Goal: Information Seeking & Learning: Learn about a topic

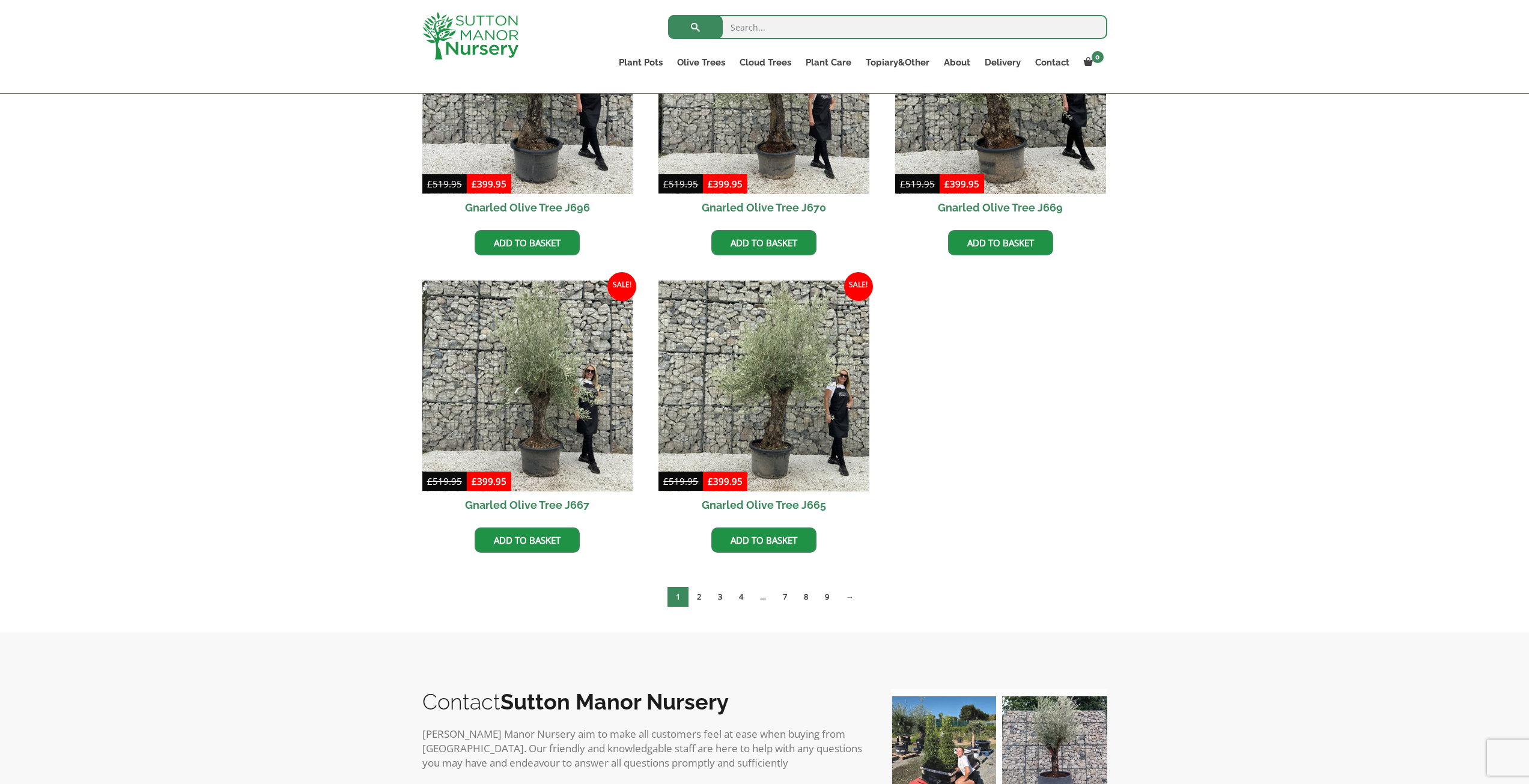
scroll to position [721, 0]
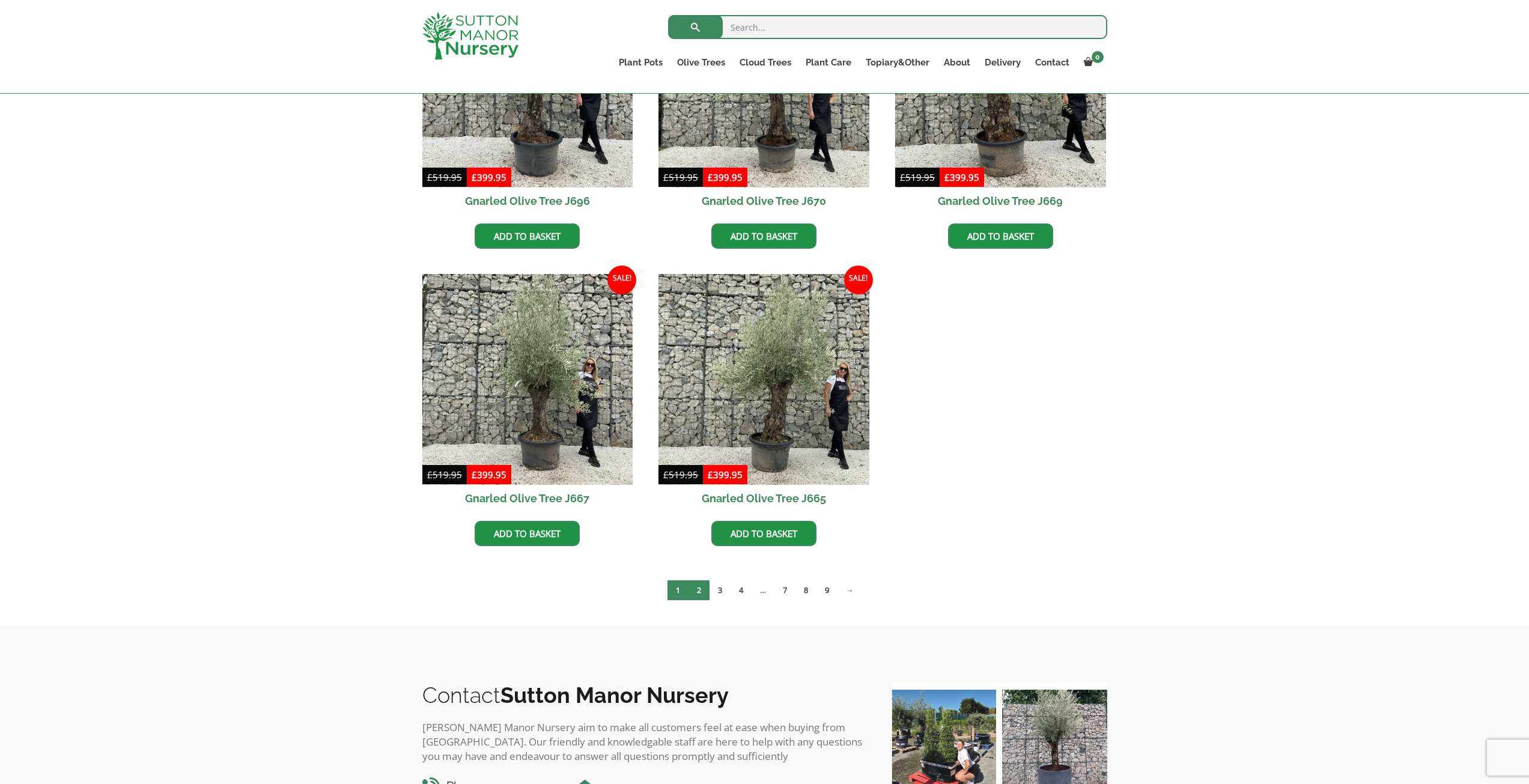
click at [699, 593] on link "2" at bounding box center [698, 590] width 21 height 20
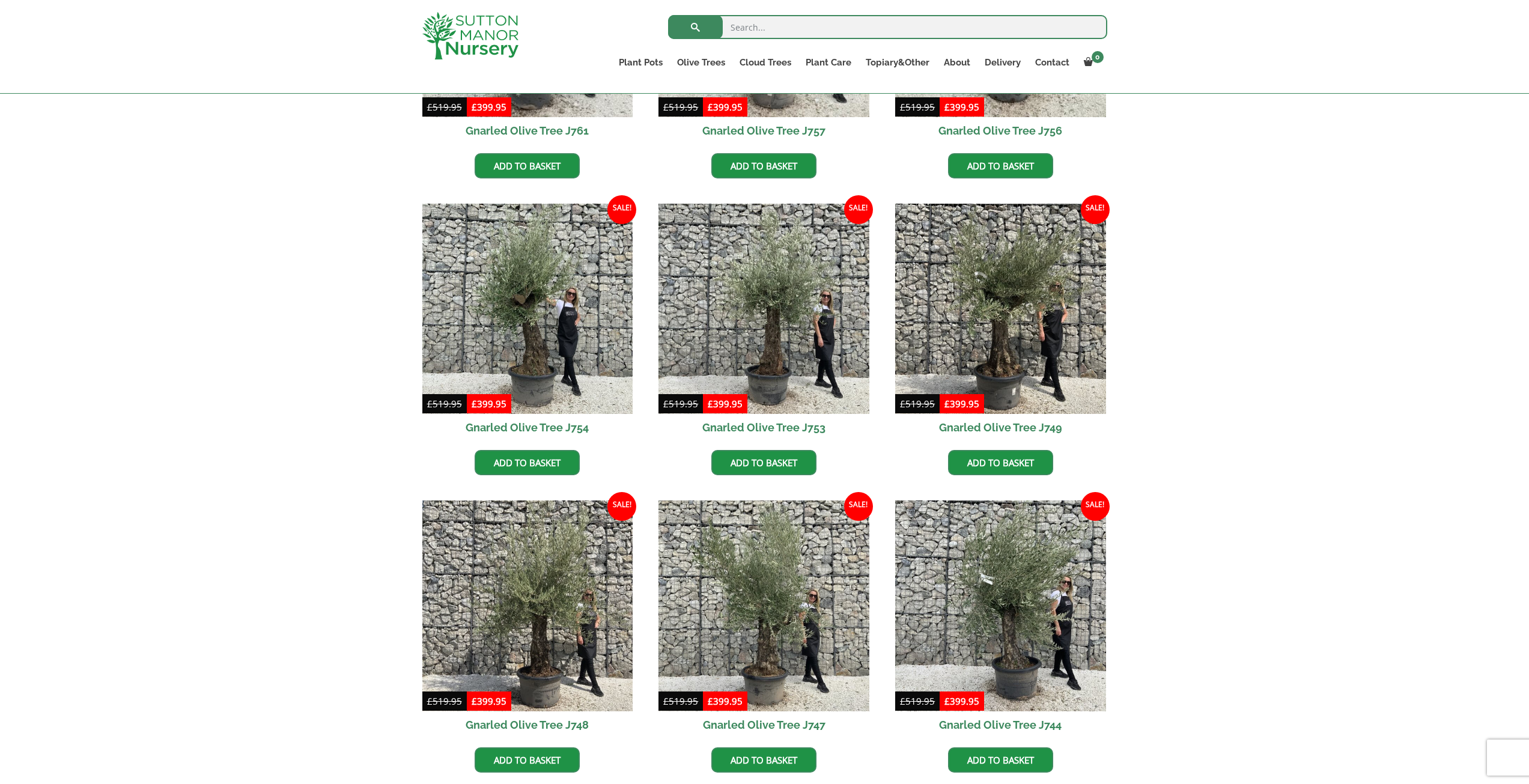
scroll to position [600, 0]
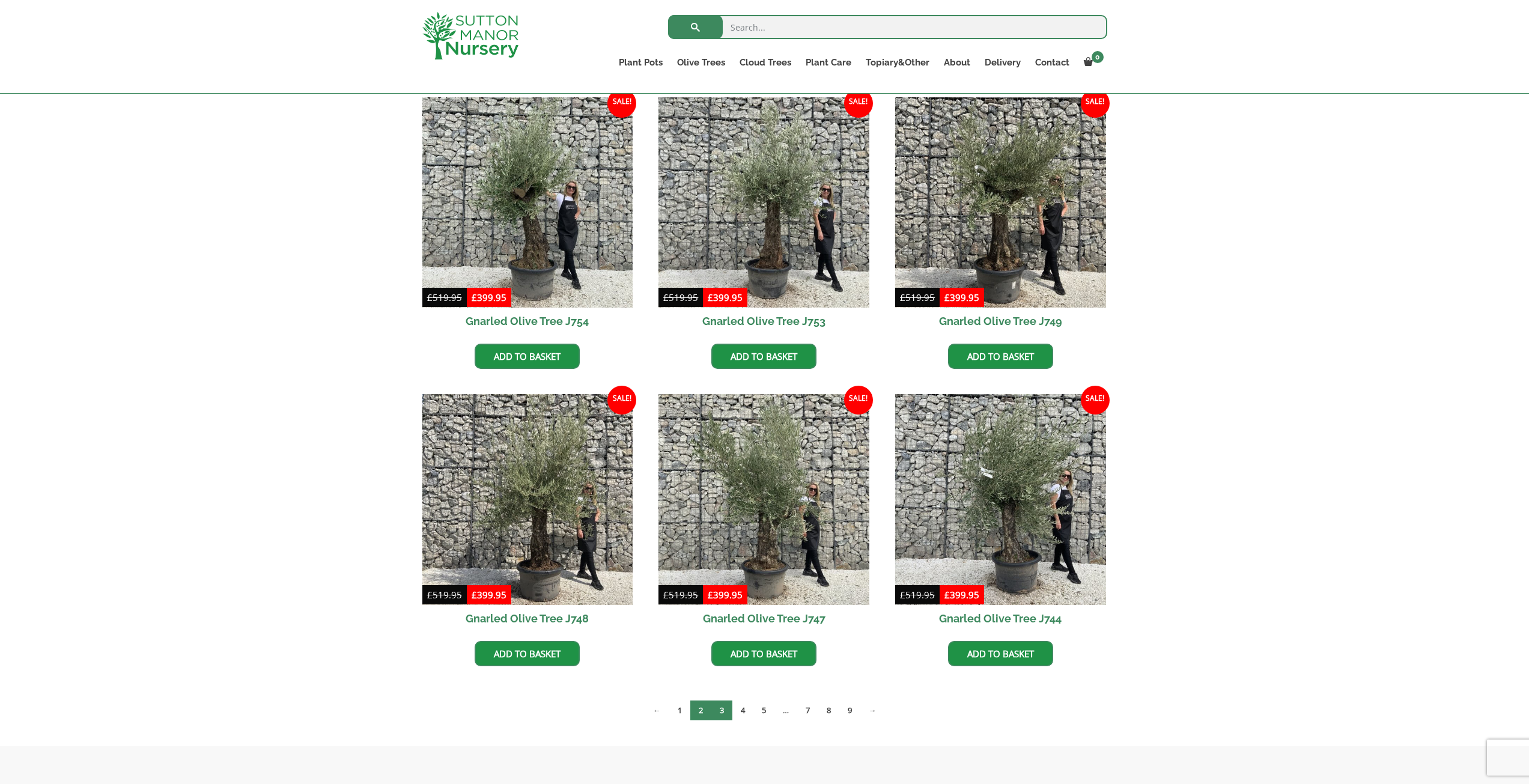
click at [724, 703] on link "3" at bounding box center [721, 710] width 21 height 20
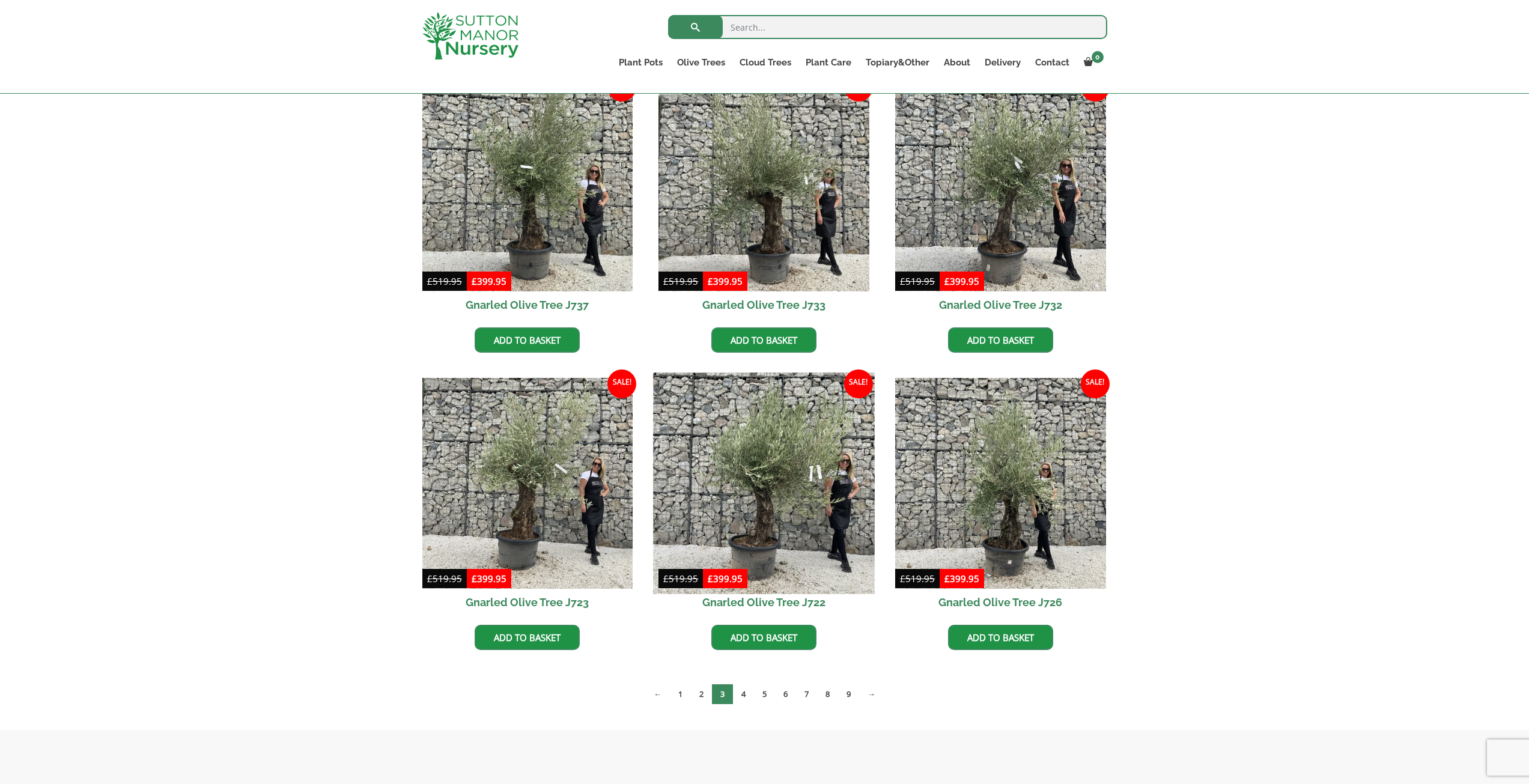
scroll to position [661, 0]
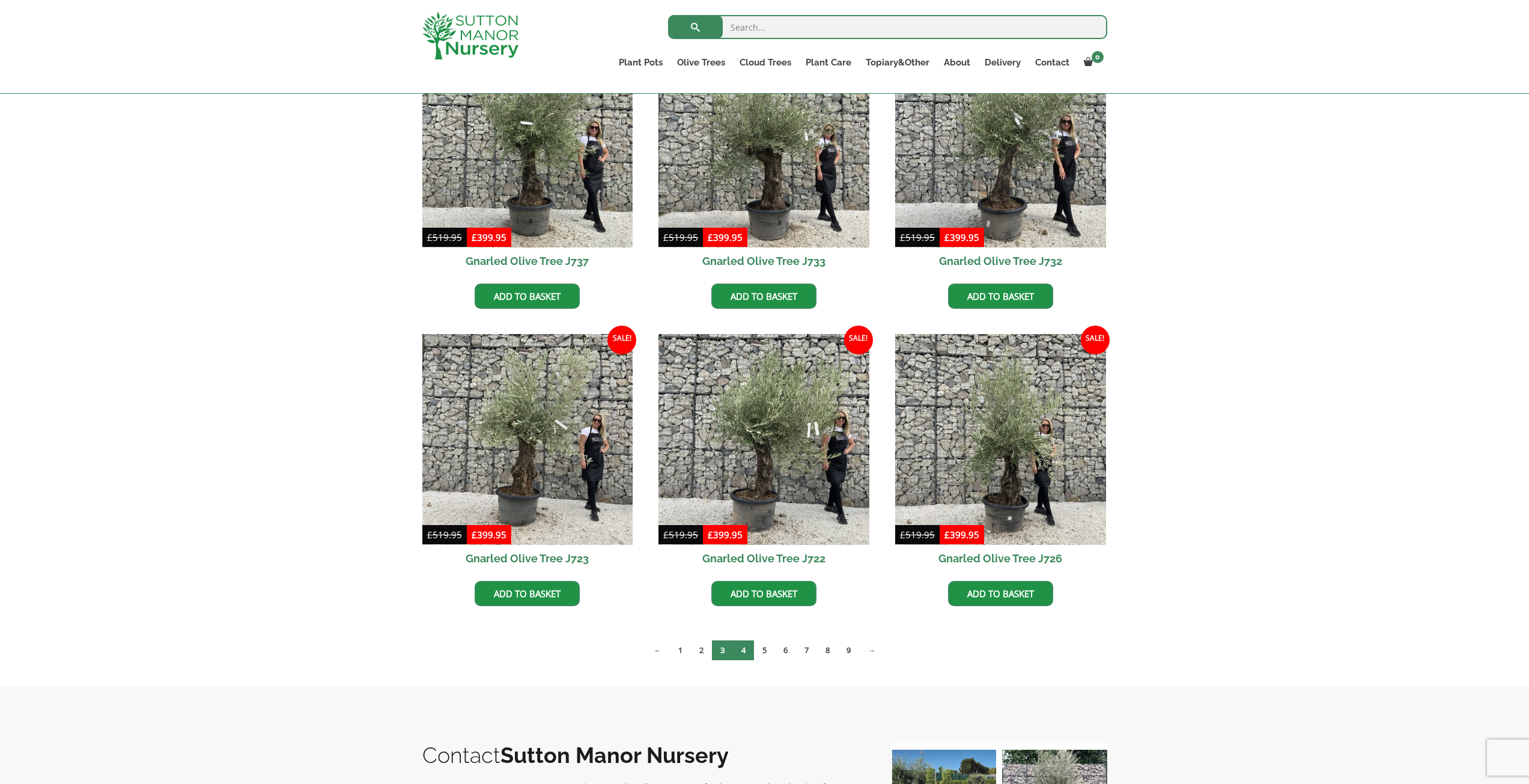
click at [741, 654] on link "4" at bounding box center [743, 650] width 21 height 20
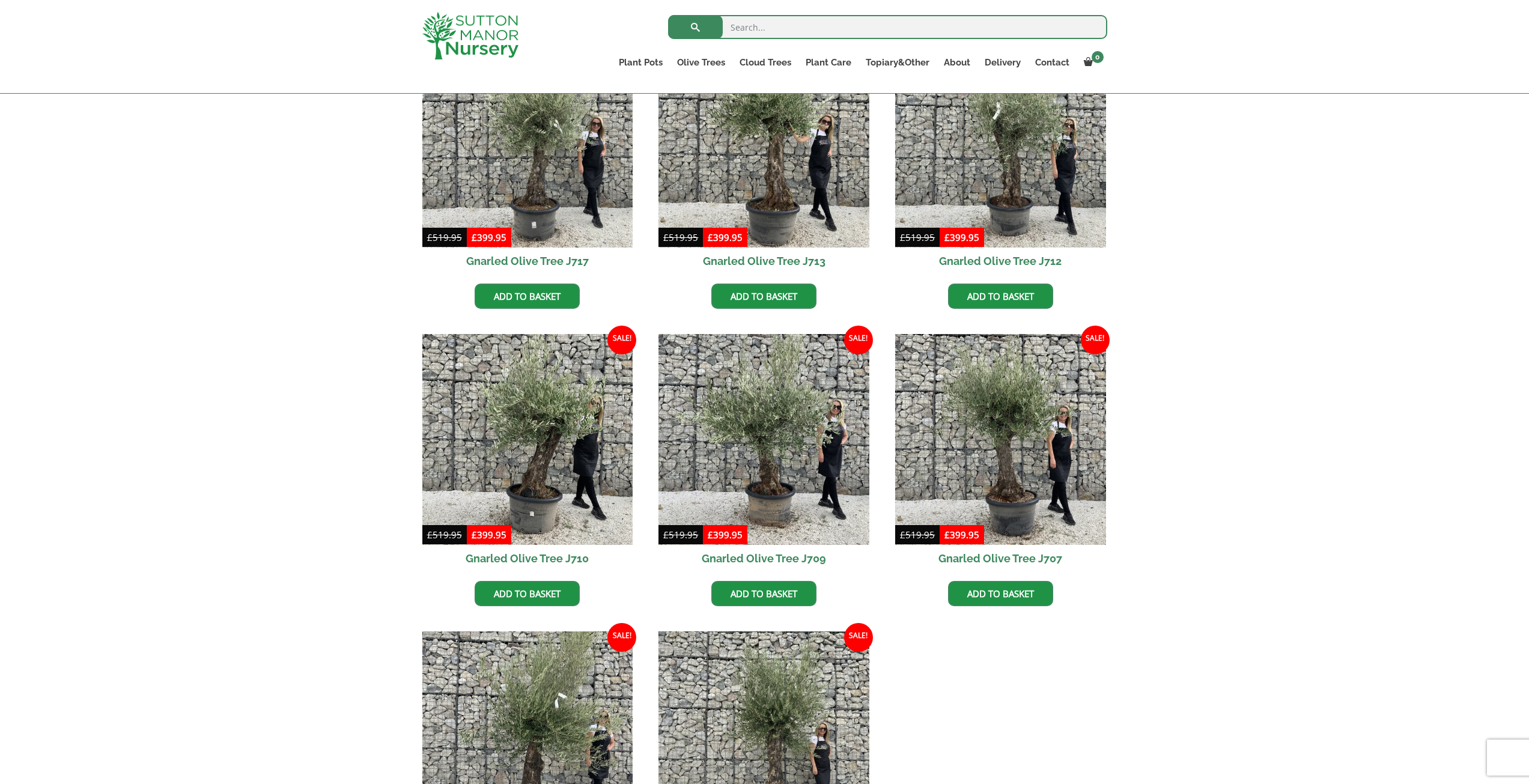
scroll to position [1081, 0]
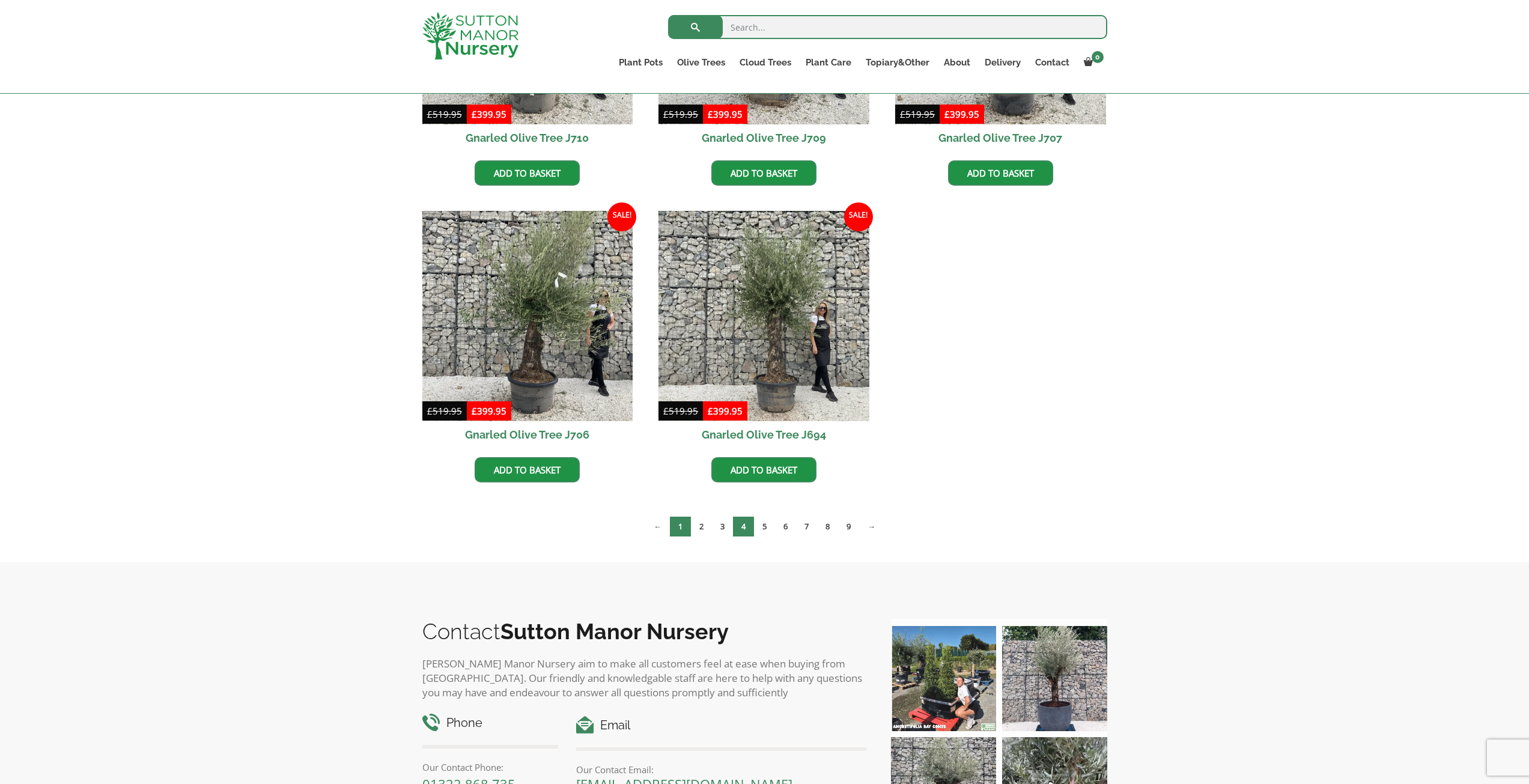
click at [688, 524] on link "1" at bounding box center [680, 527] width 21 height 20
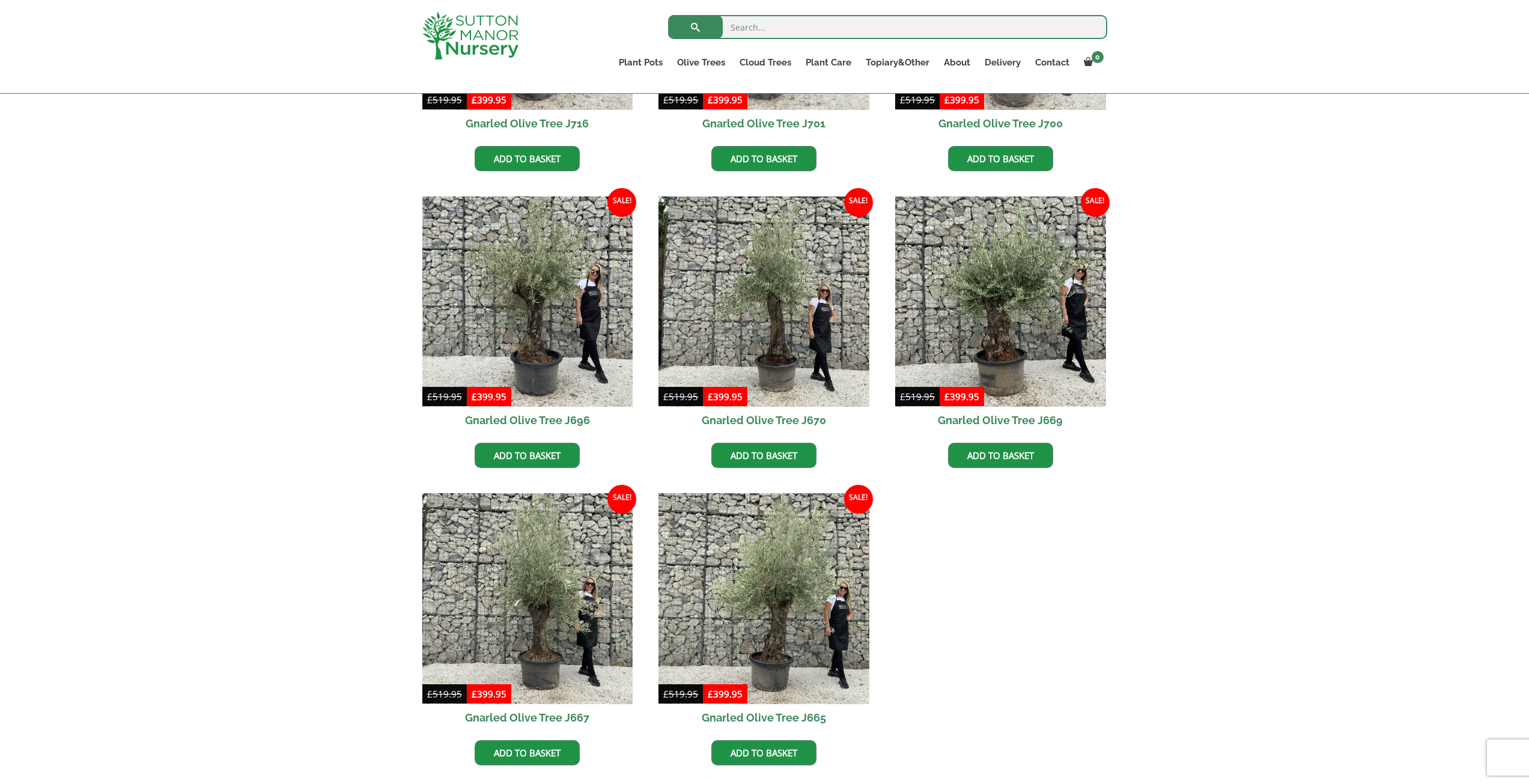
scroll to position [480, 0]
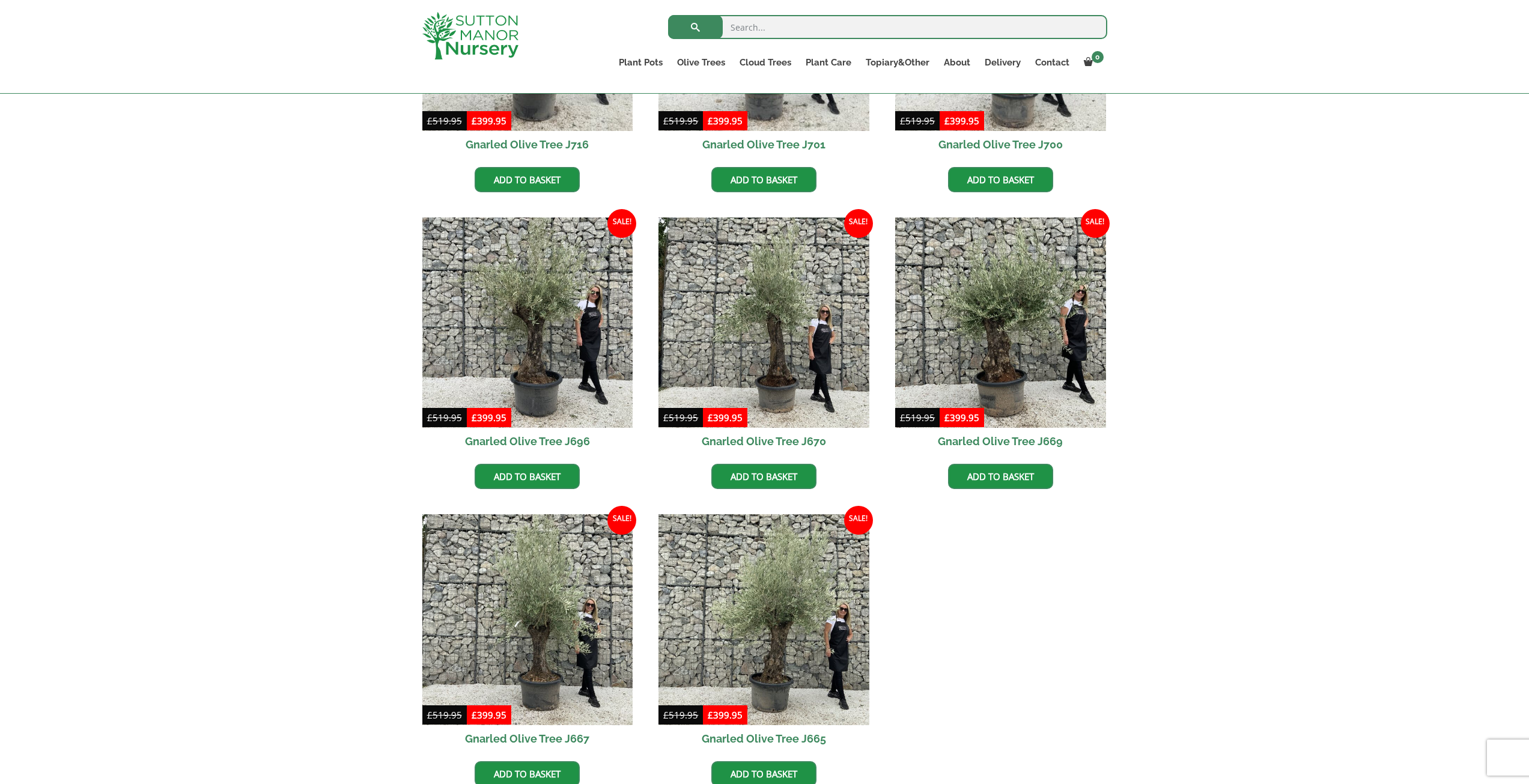
click at [560, 436] on h2 "Gnarled Olive Tree J696" at bounding box center [527, 440] width 211 height 27
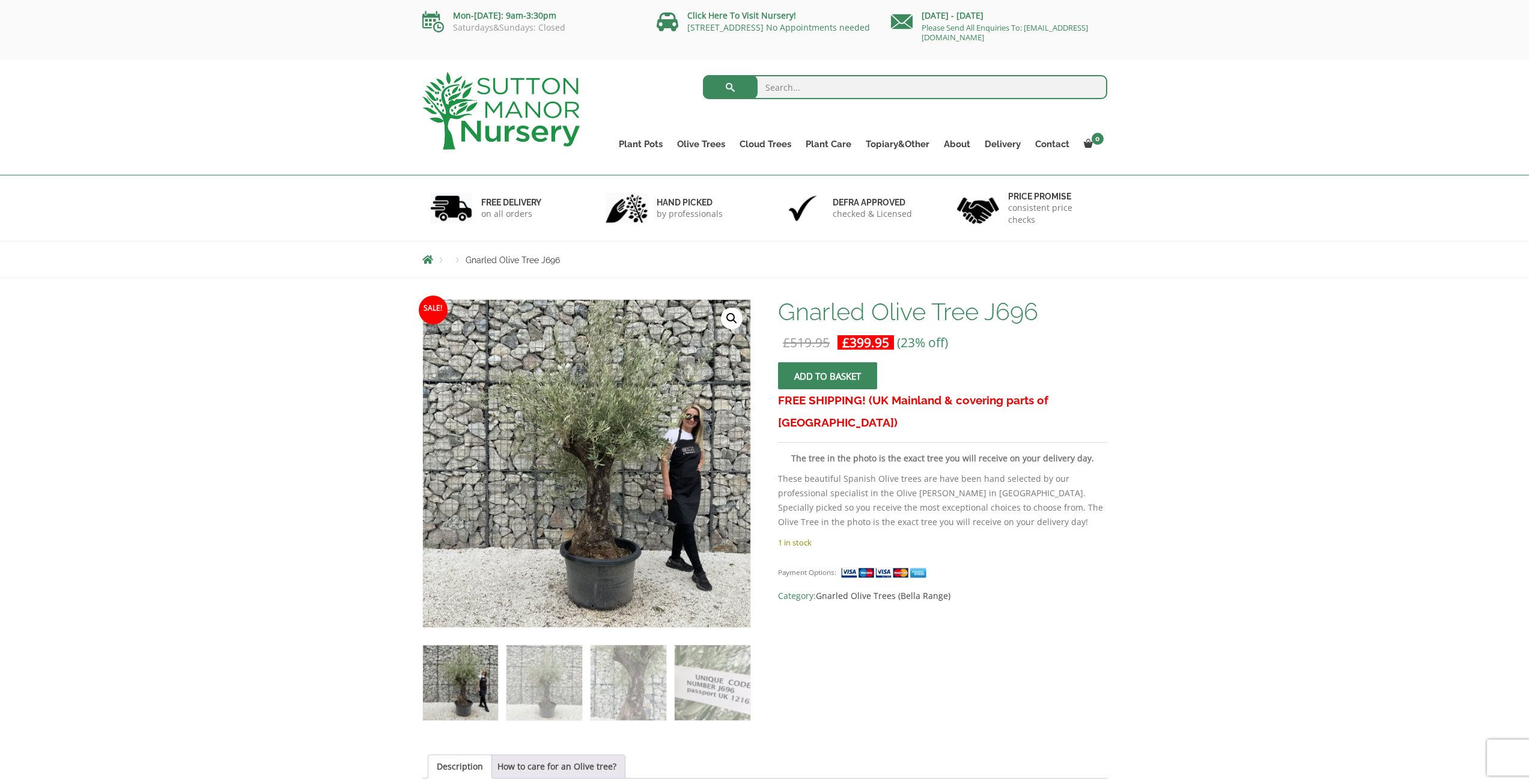
click at [607, 449] on img at bounding box center [569, 476] width 600 height 600
click at [484, 680] on img at bounding box center [460, 683] width 75 height 75
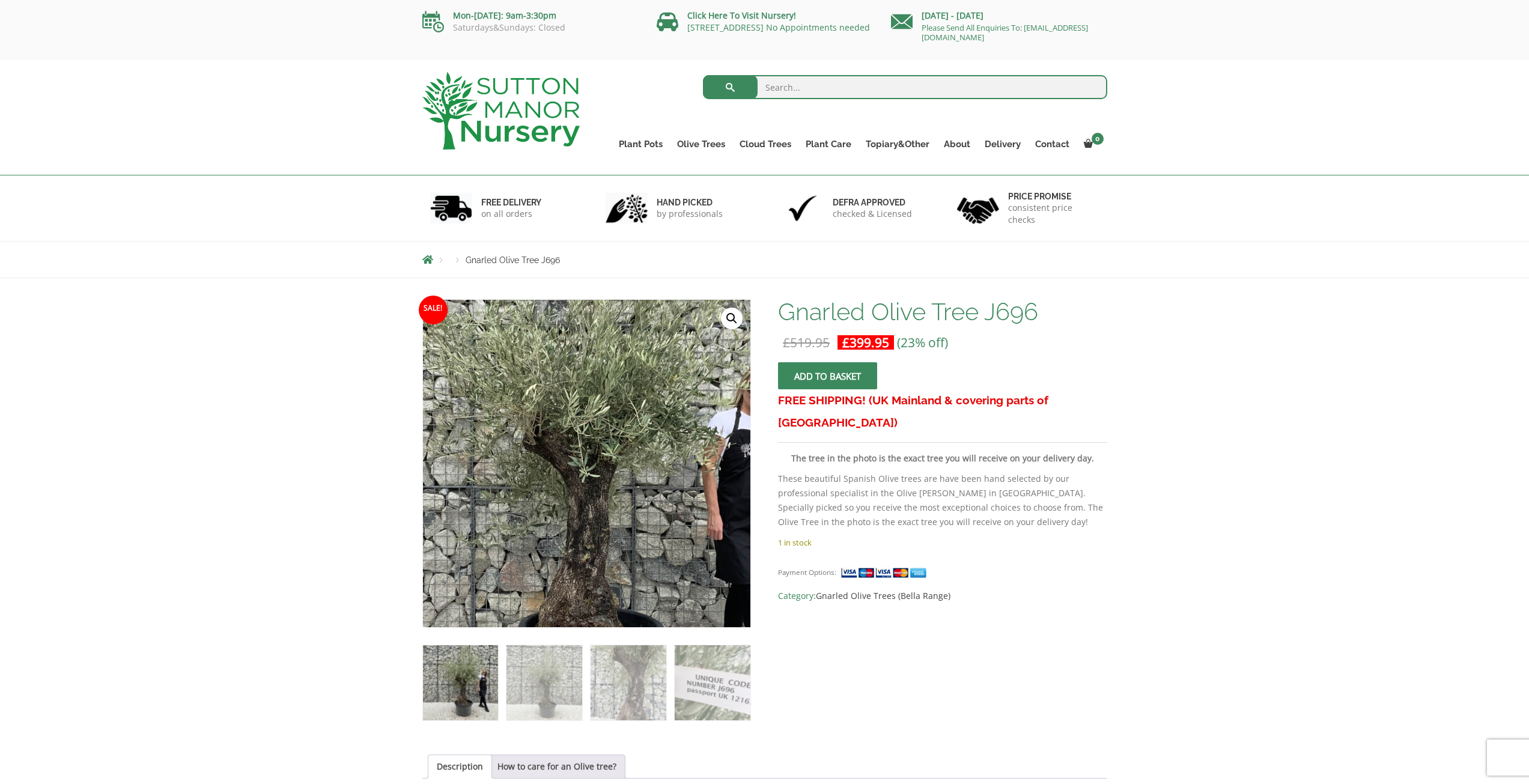
click at [610, 452] on img at bounding box center [566, 473] width 600 height 600
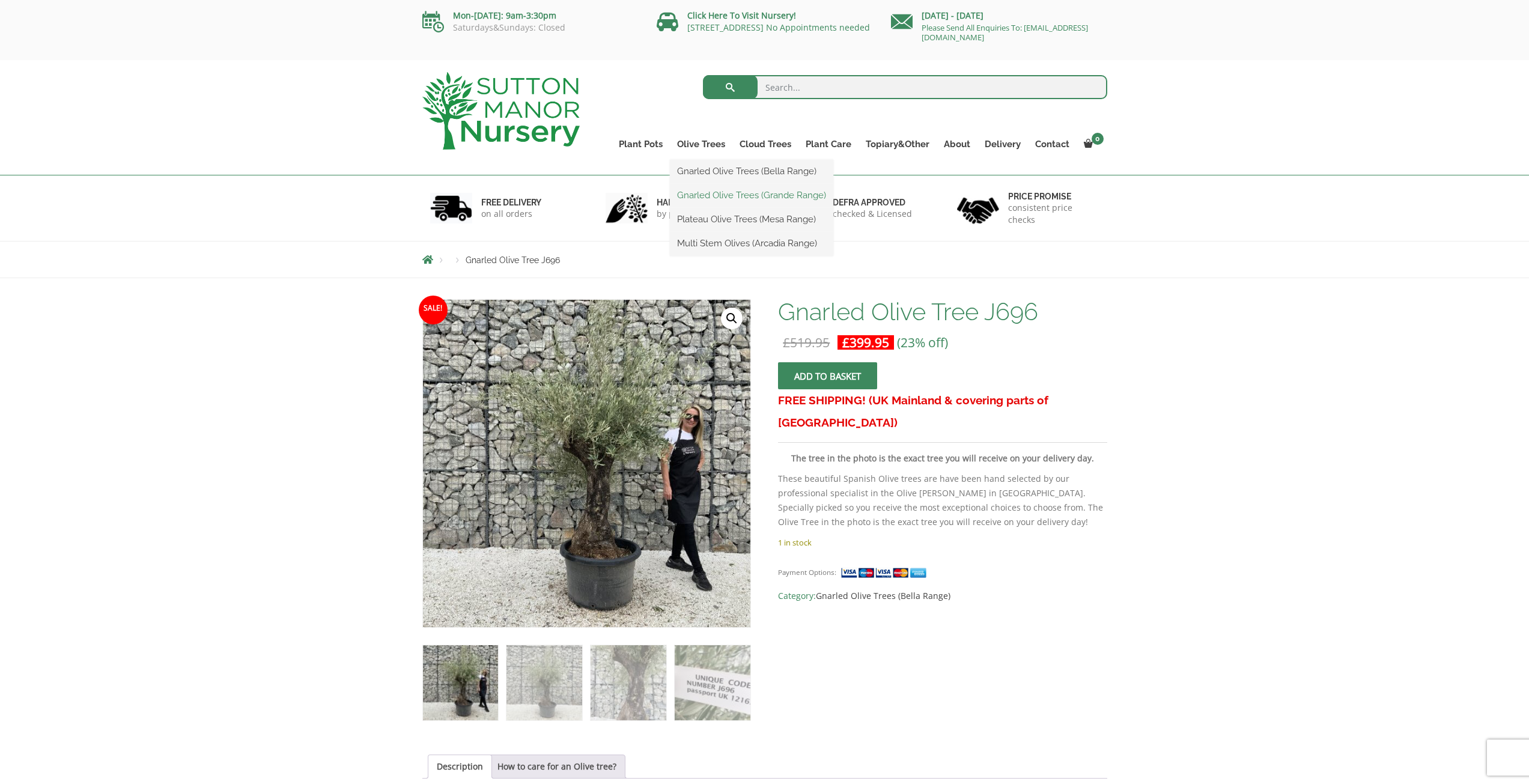
click at [760, 194] on link "Gnarled Olive Trees (Grande Range)" at bounding box center [751, 194] width 164 height 18
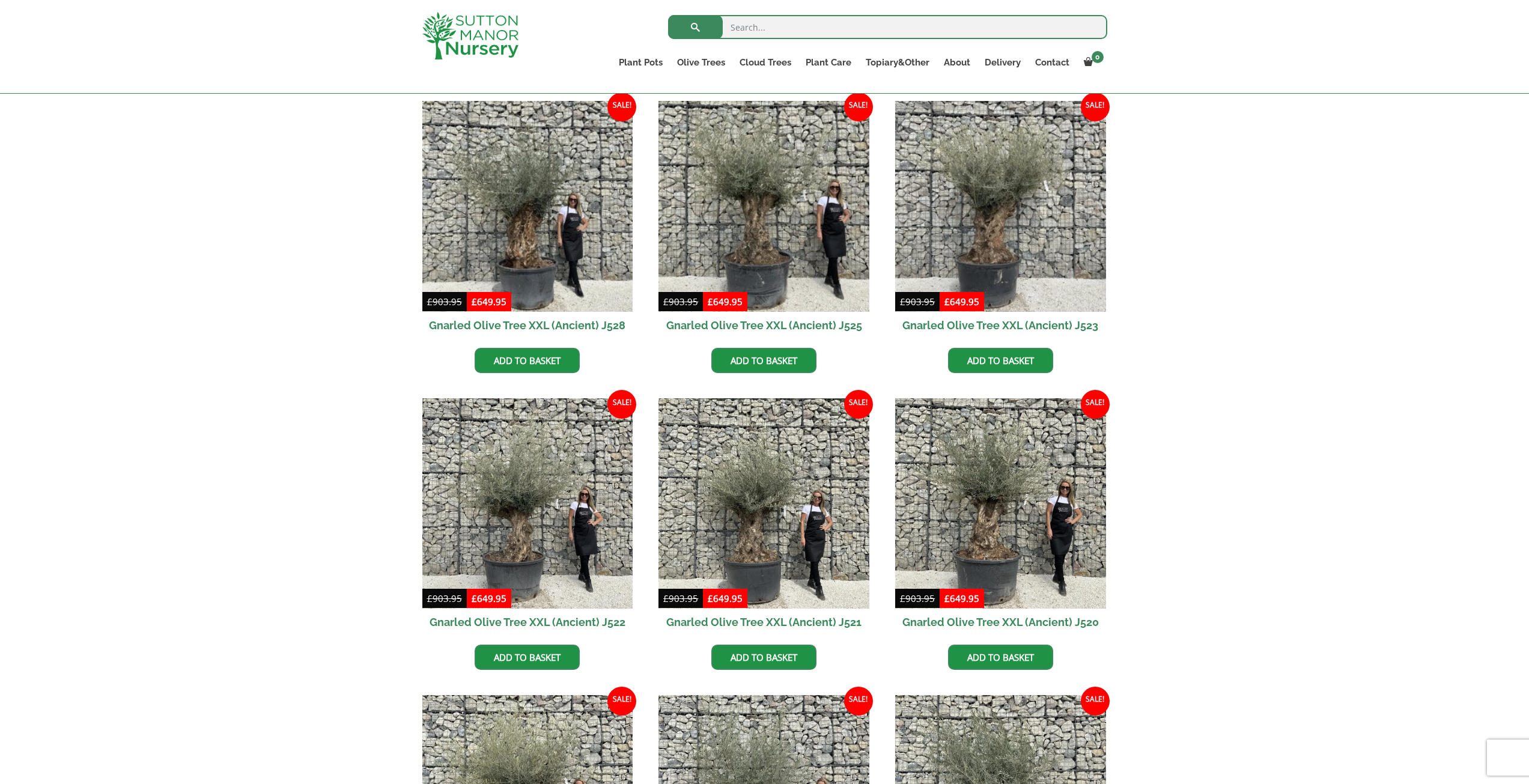
scroll to position [301, 0]
click at [786, 24] on input "search" at bounding box center [887, 27] width 439 height 24
type input "j368"
click at [668, 15] on button "submit" at bounding box center [695, 27] width 55 height 24
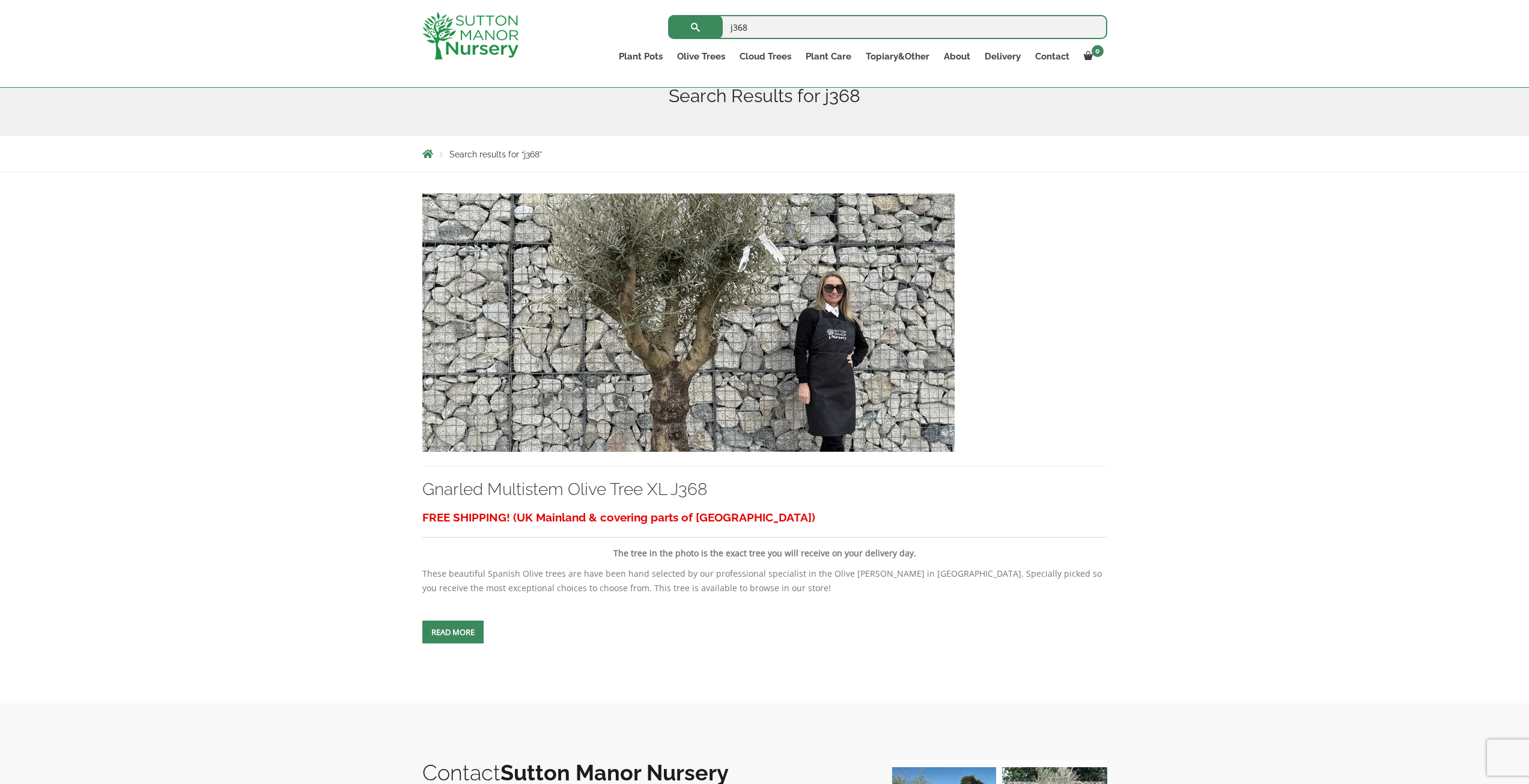
scroll to position [180, 0]
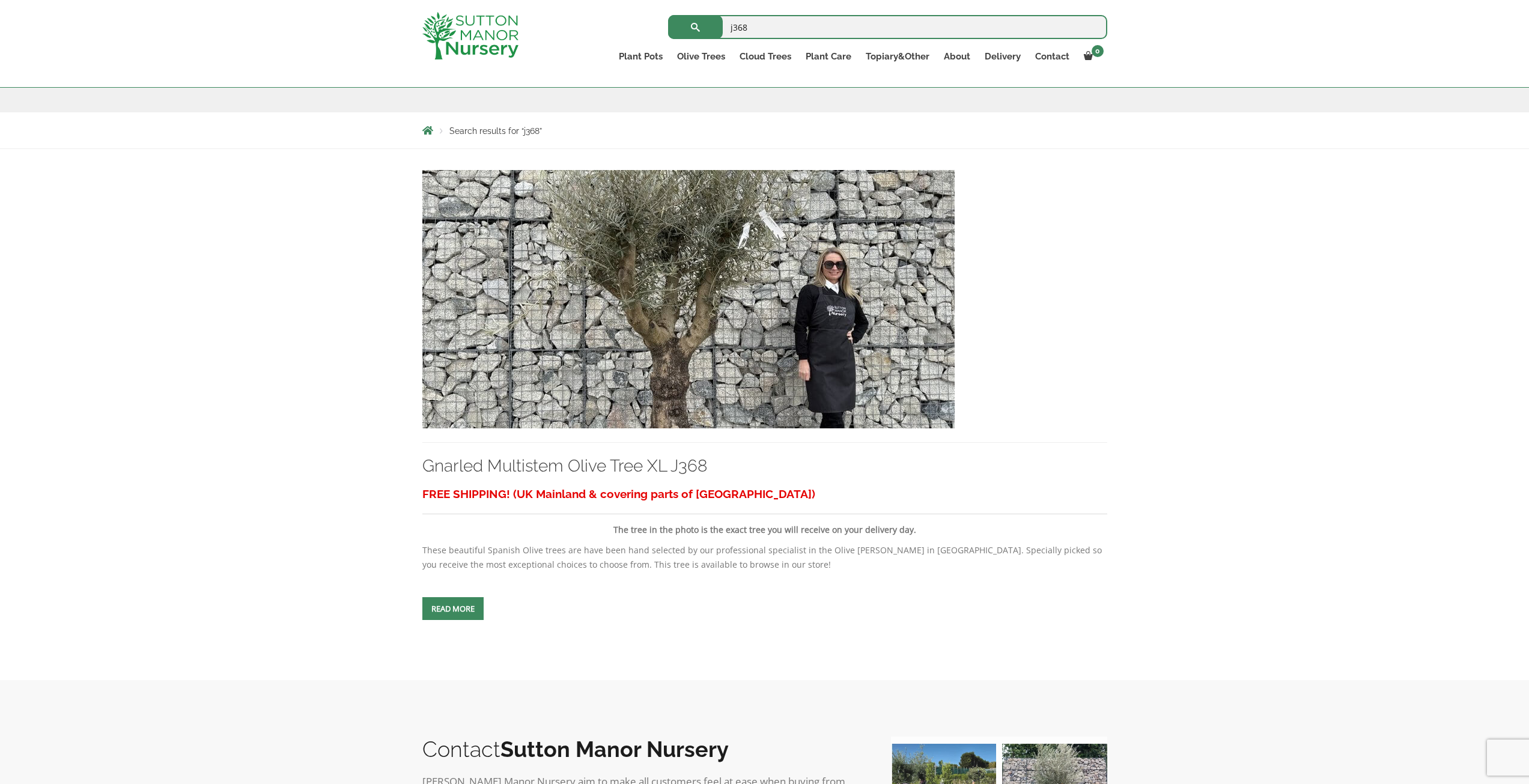
click at [453, 609] on span at bounding box center [453, 609] width 0 height 0
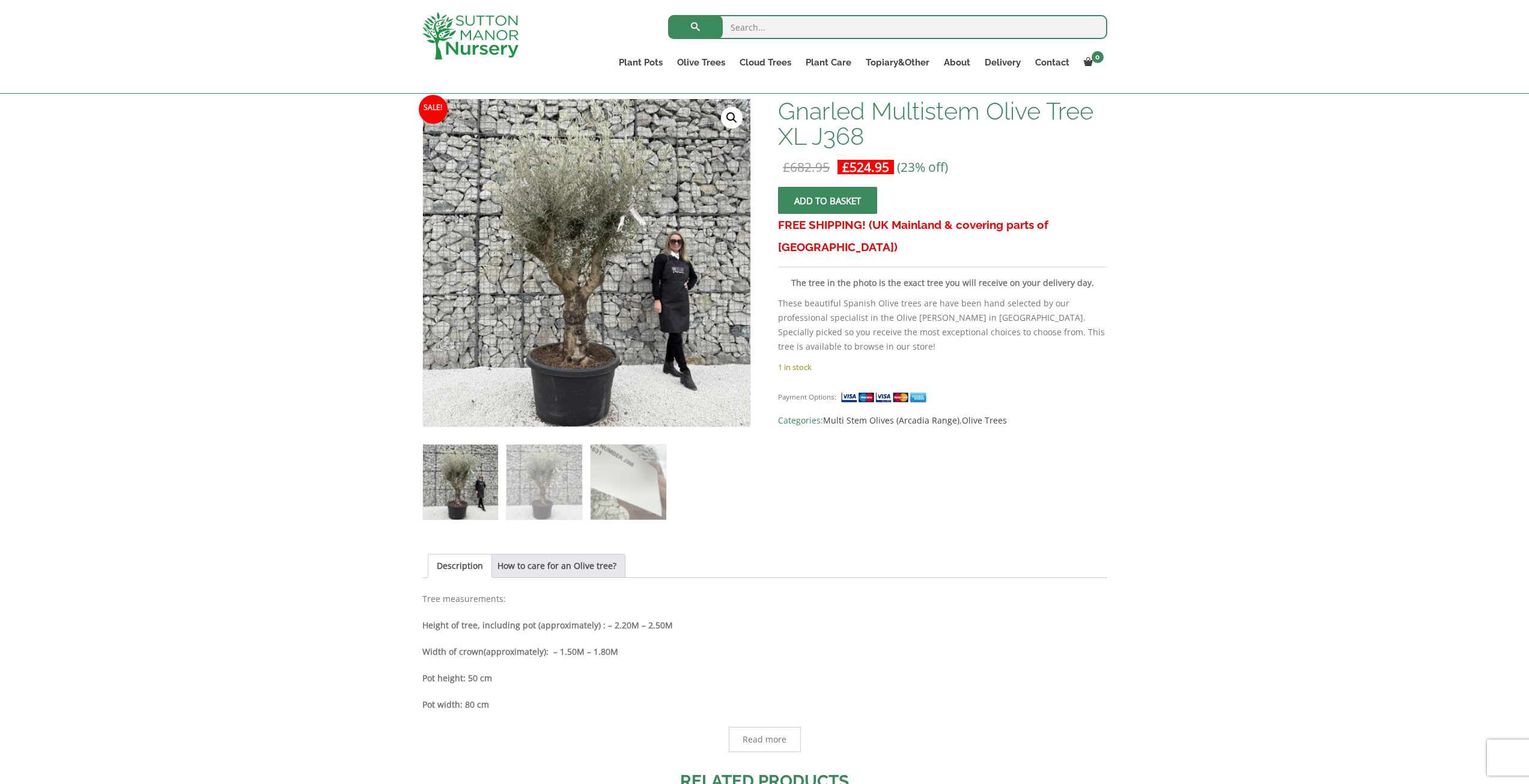
scroll to position [120, 0]
